Goal: Navigation & Orientation: Go to known website

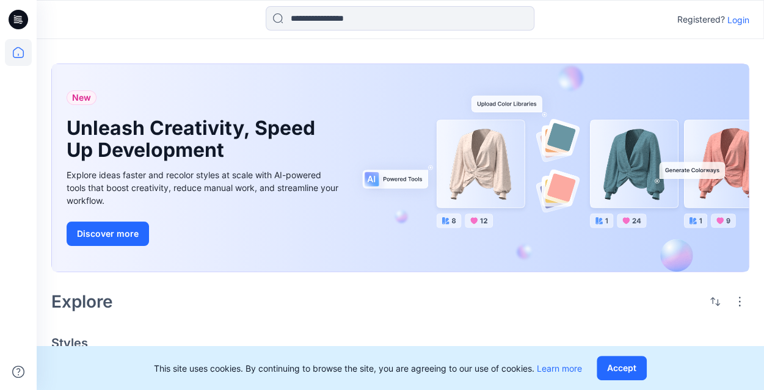
click at [730, 18] on p "Login" at bounding box center [738, 19] width 22 height 13
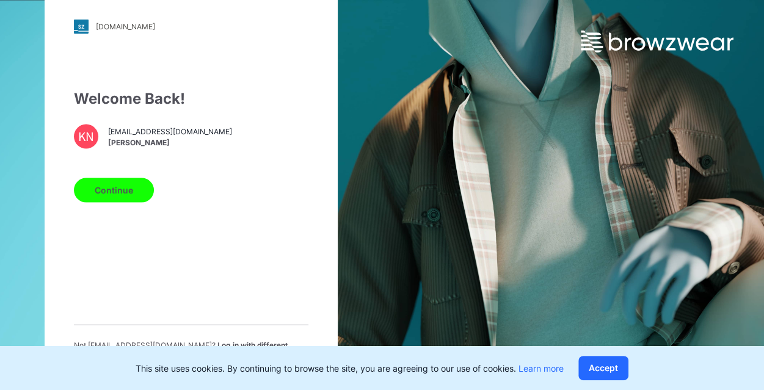
click at [111, 200] on button "Continue" at bounding box center [114, 190] width 80 height 24
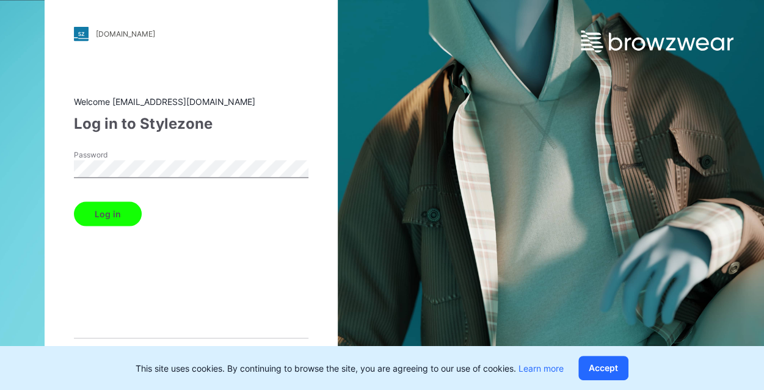
click at [113, 223] on button "Log in" at bounding box center [108, 213] width 68 height 24
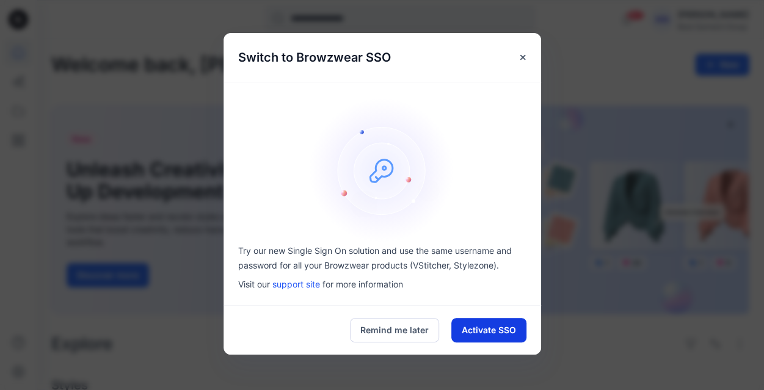
click at [467, 330] on button "Activate SSO" at bounding box center [488, 330] width 75 height 24
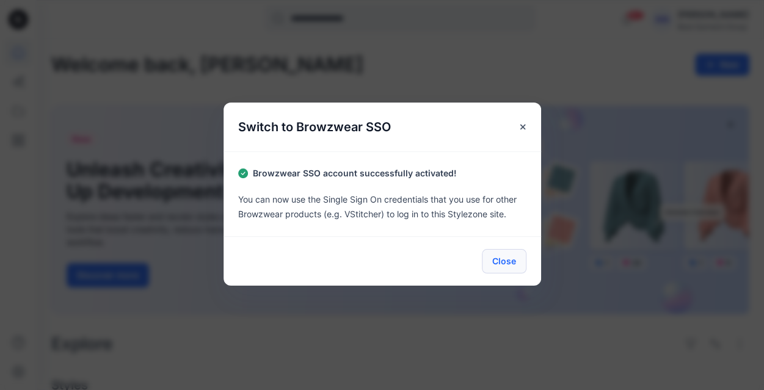
click at [498, 264] on button "Close" at bounding box center [504, 261] width 45 height 24
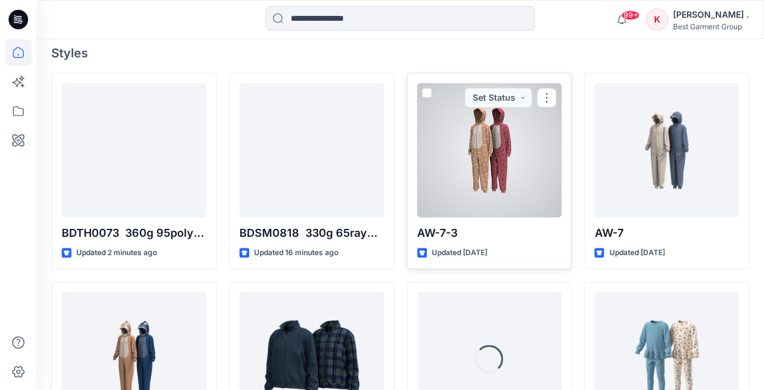
scroll to position [357, 0]
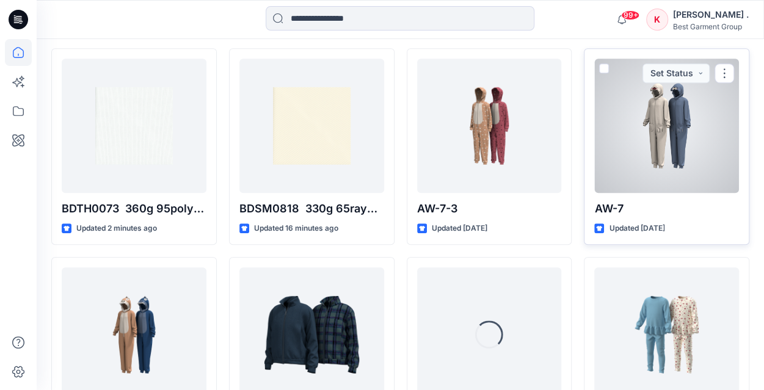
click at [662, 167] on div at bounding box center [666, 126] width 145 height 134
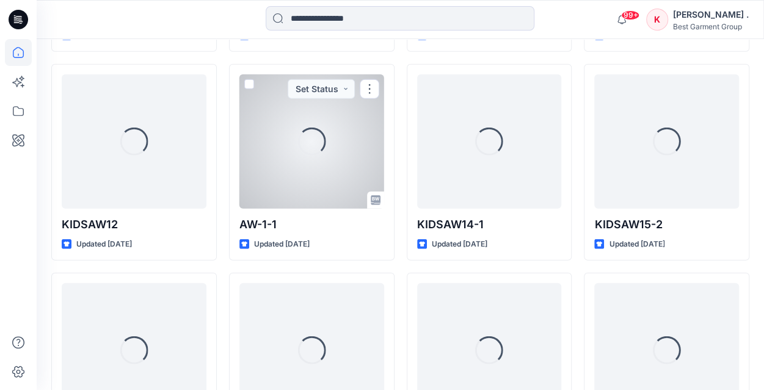
scroll to position [1597, 0]
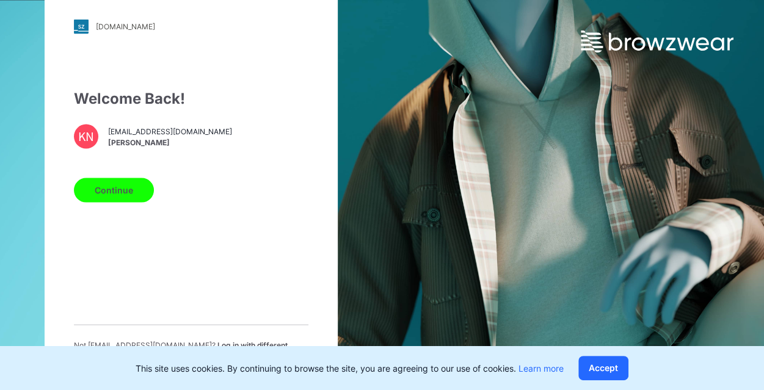
click at [129, 192] on button "Continue" at bounding box center [114, 190] width 80 height 24
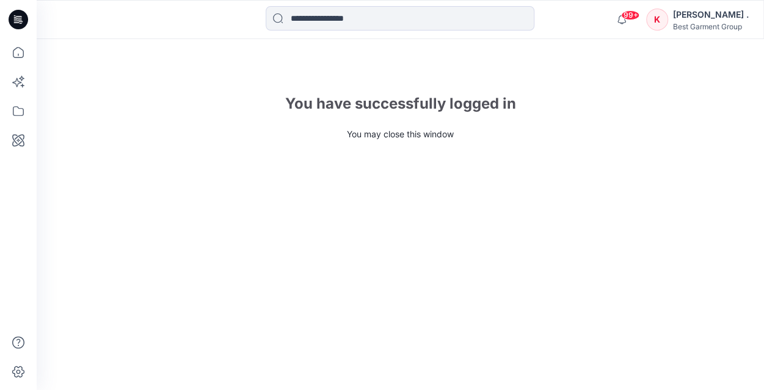
click at [687, 26] on div "Best Garment Group" at bounding box center [711, 26] width 76 height 9
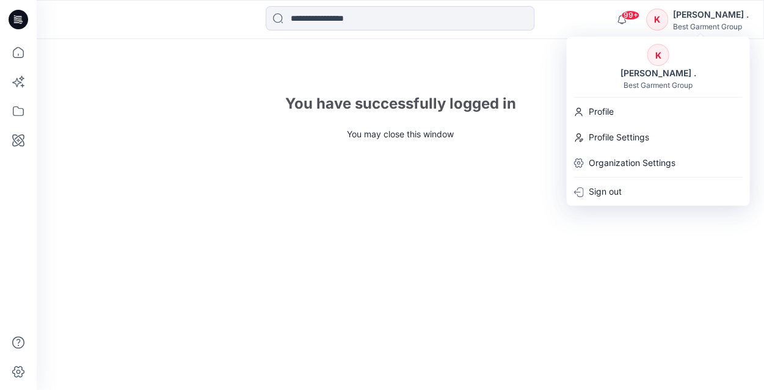
drag, startPoint x: 289, startPoint y: 81, endPoint x: 465, endPoint y: 37, distance: 180.7
click at [291, 80] on div "You have successfully logged in You may close this window" at bounding box center [400, 214] width 727 height 351
